Goal: Transaction & Acquisition: Obtain resource

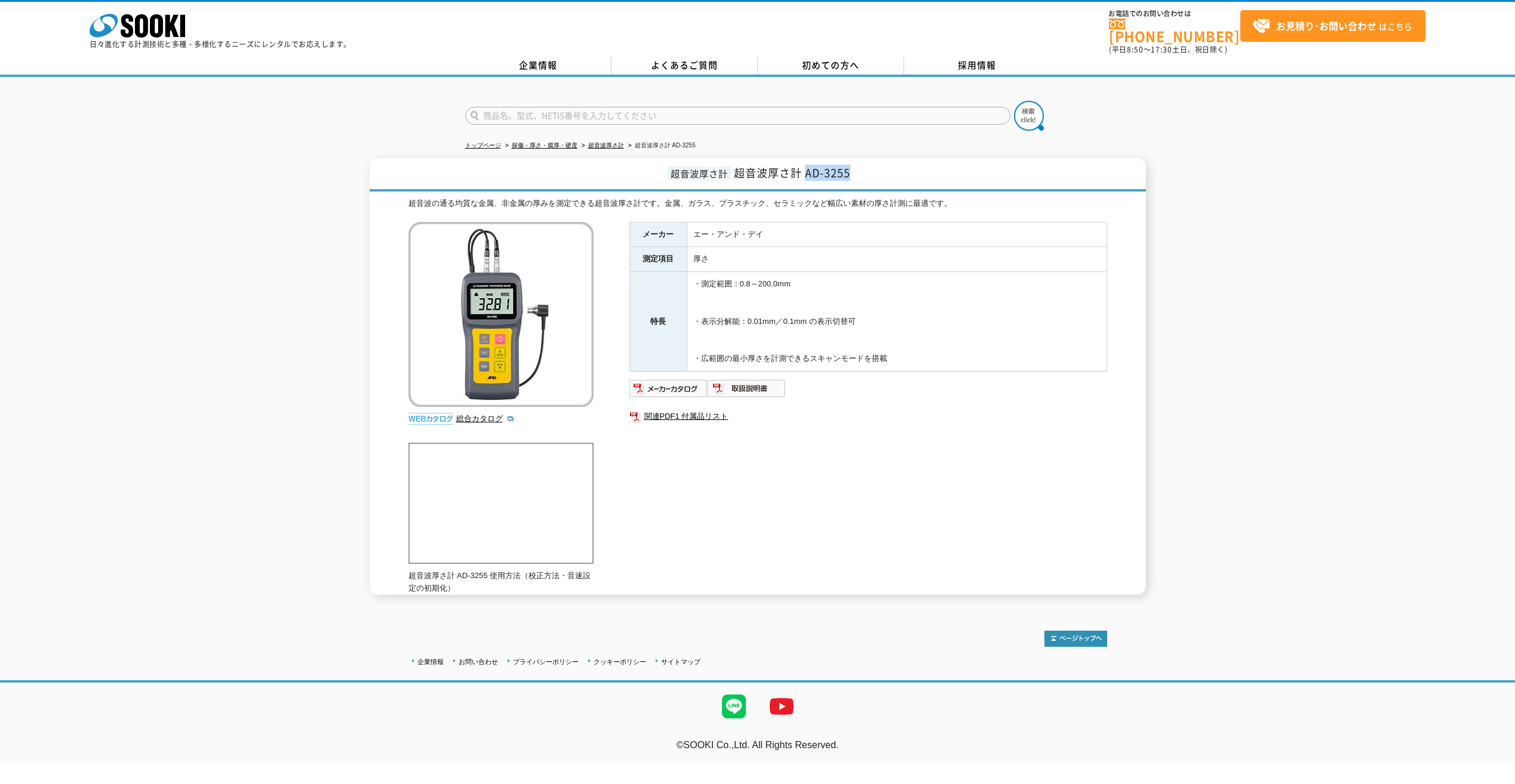
drag, startPoint x: 805, startPoint y: 166, endPoint x: 868, endPoint y: 167, distance: 63.0
click at [868, 167] on h1 "超音波厚さ計 超音波厚さ計 AD-3255" at bounding box center [758, 174] width 776 height 33
copy span "AD-3255"
click at [218, 413] on div "超音波厚さ計 超音波厚さ計 AD-3255 超音波の通る均質な金属、非金属の厚みを測定できる超音波厚さ計です。金属、ガラス、プラスチック、セラミックなど幅広い…" at bounding box center [758, 376] width 1515 height 437
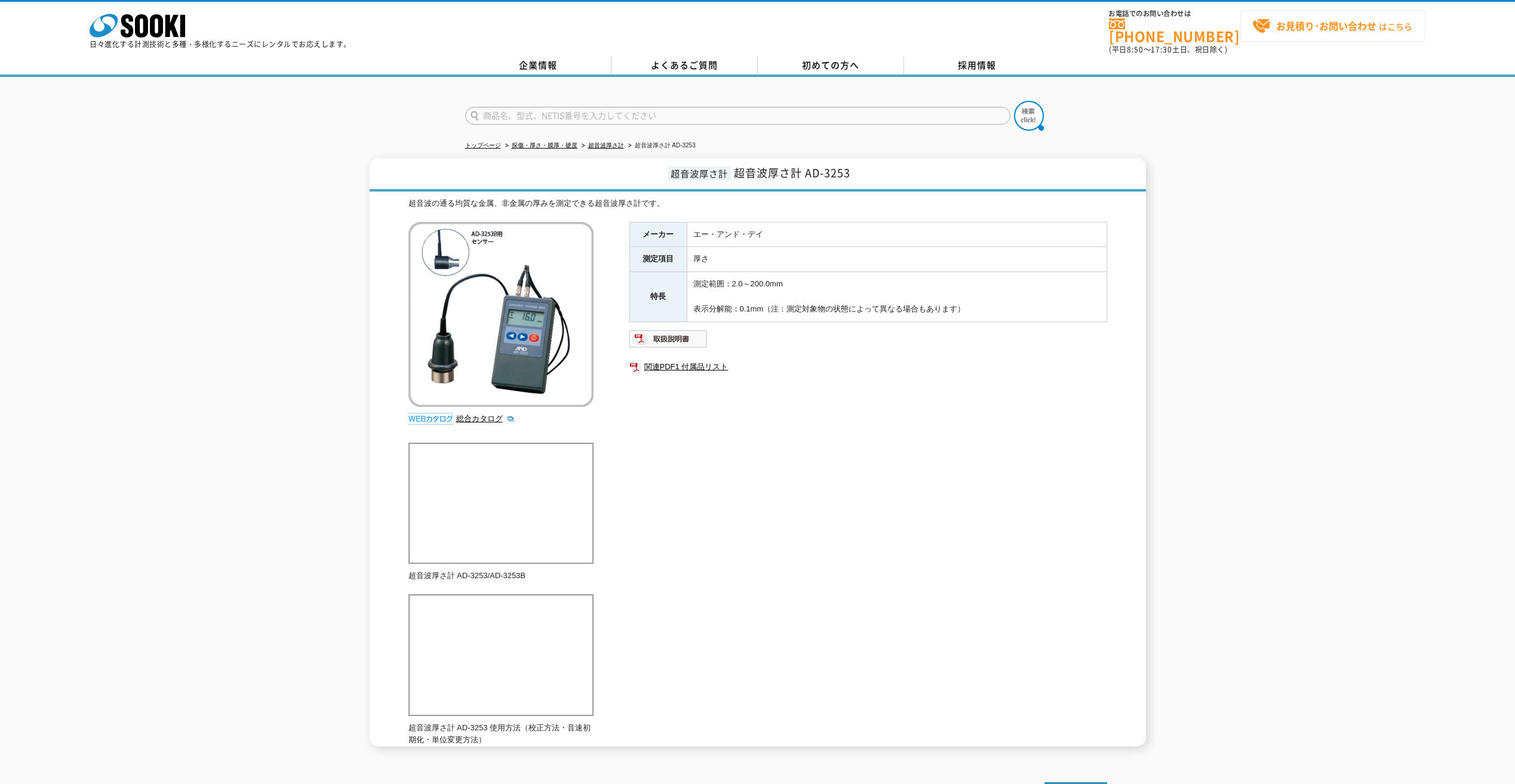
click at [1291, 25] on strong "お見積り･お問い合わせ" at bounding box center [1326, 26] width 101 height 15
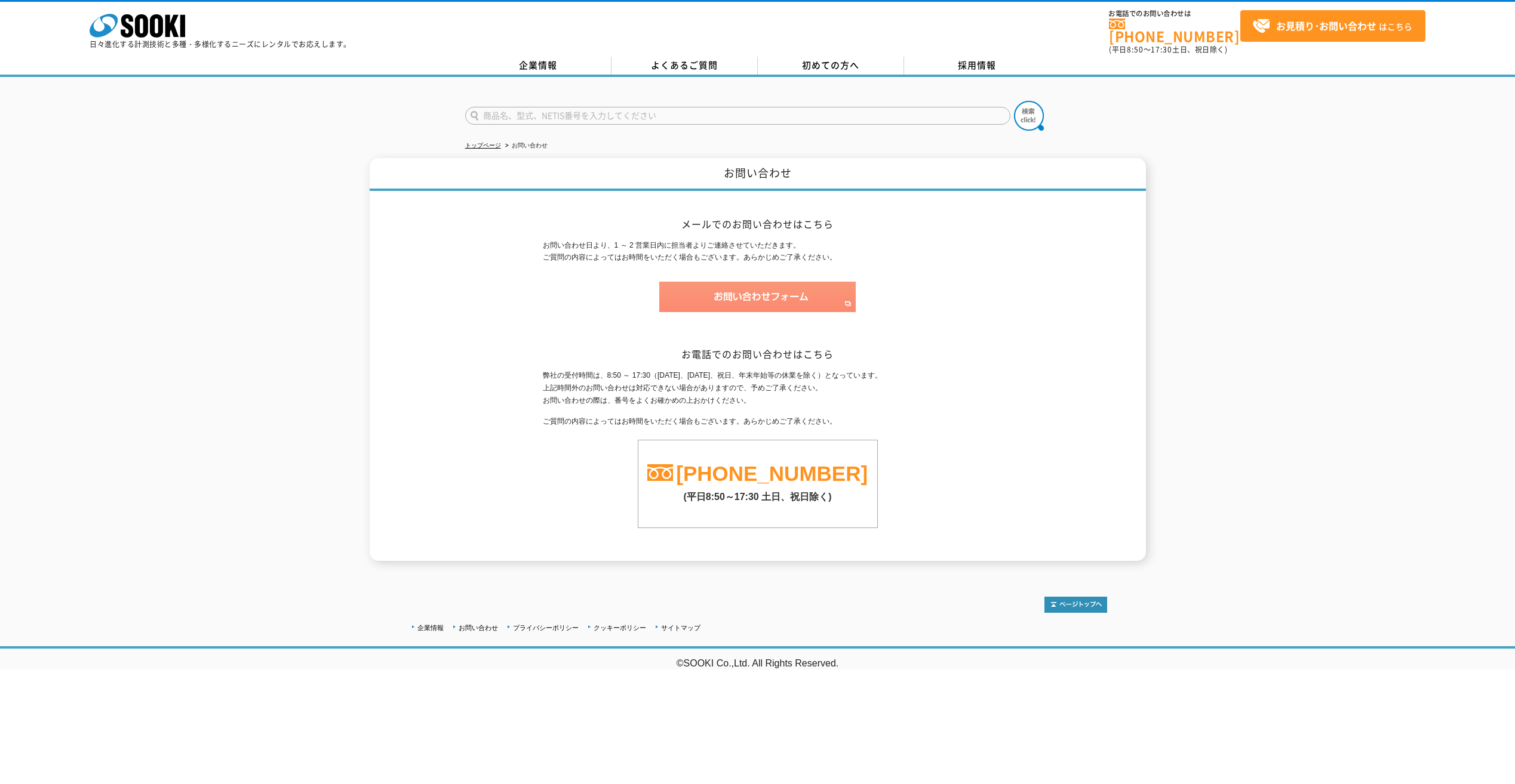
click at [725, 281] on img at bounding box center [758, 297] width 196 height 31
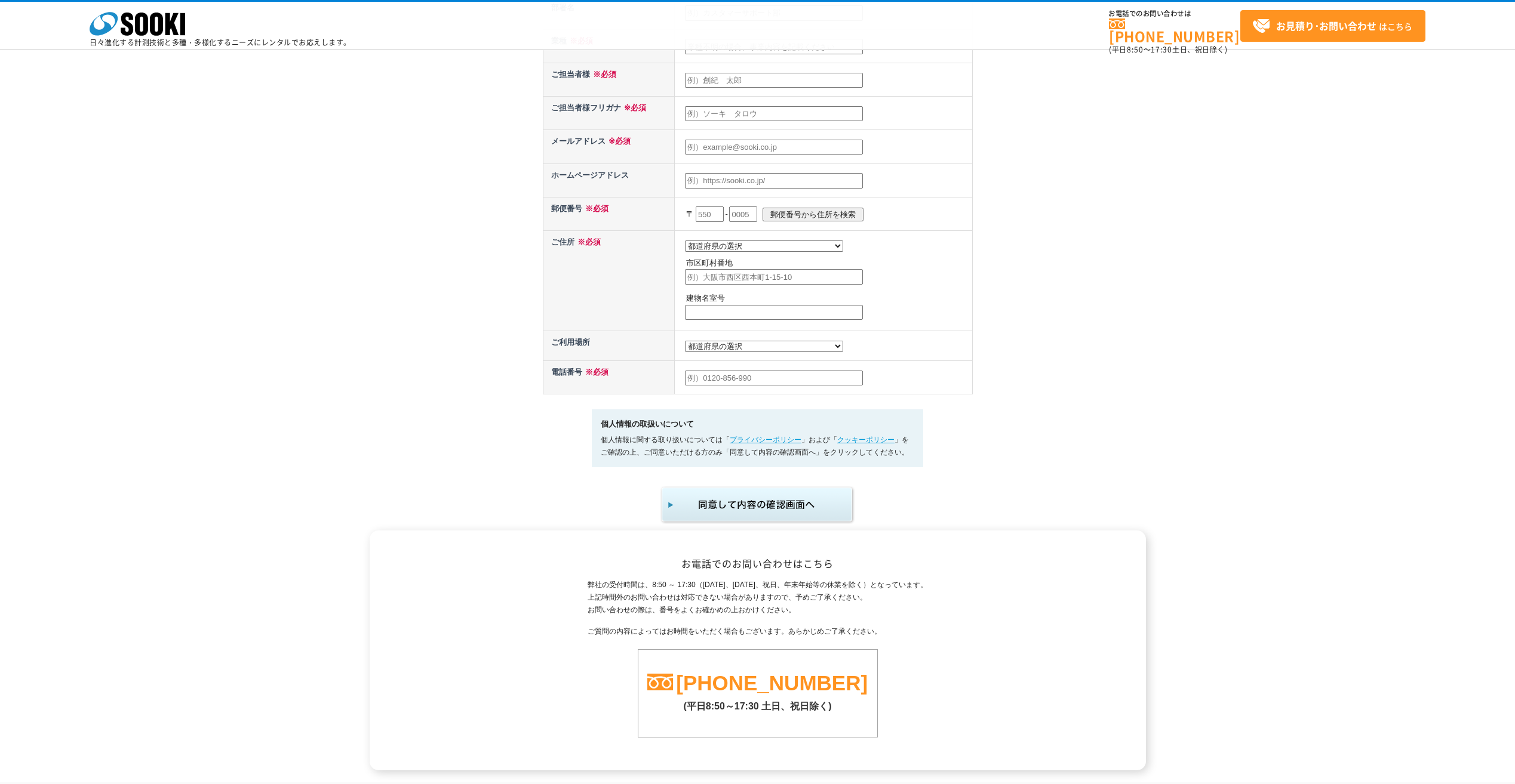
scroll to position [520, 0]
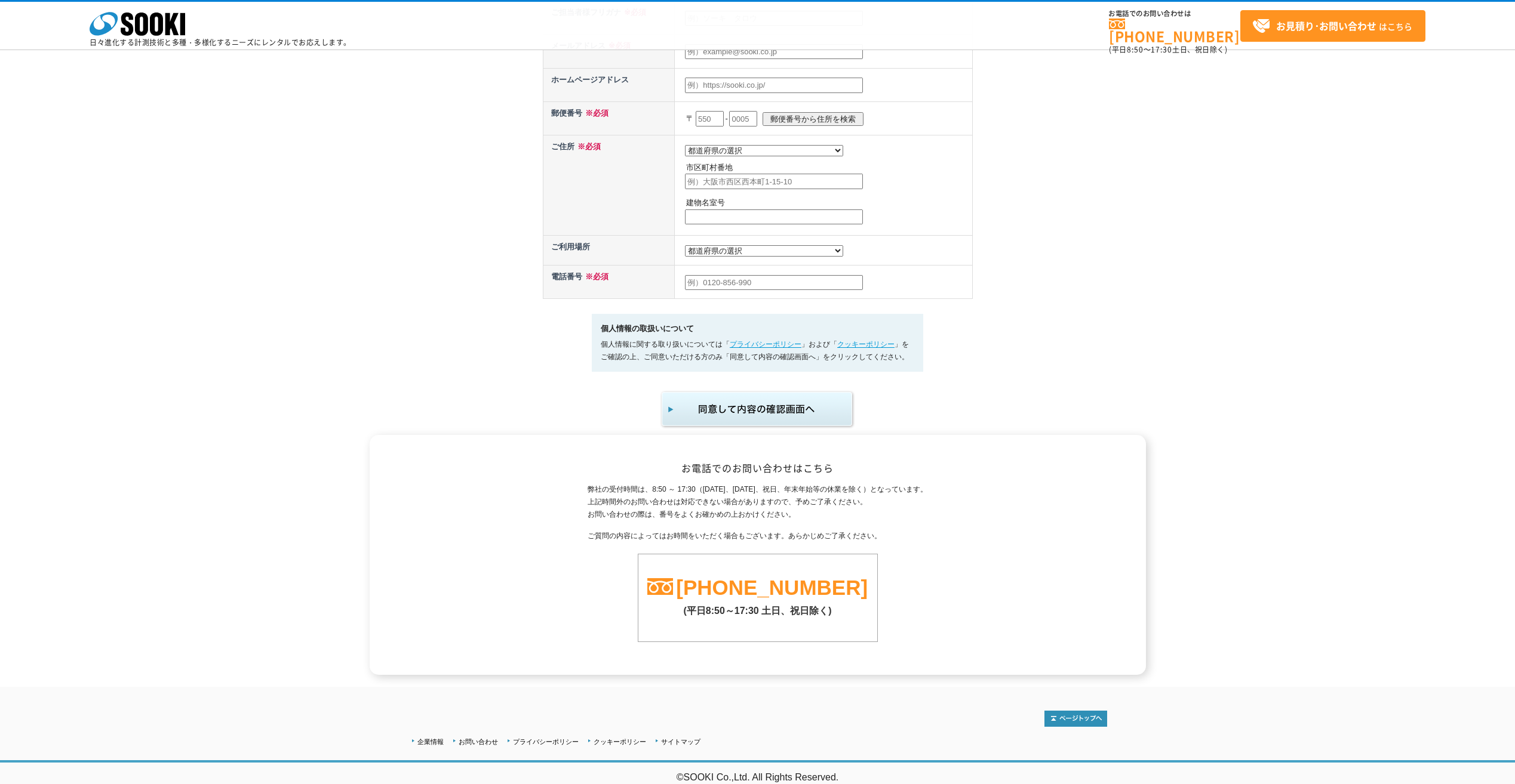
drag, startPoint x: 371, startPoint y: 189, endPoint x: 394, endPoint y: 162, distance: 35.5
